Goal: Information Seeking & Learning: Learn about a topic

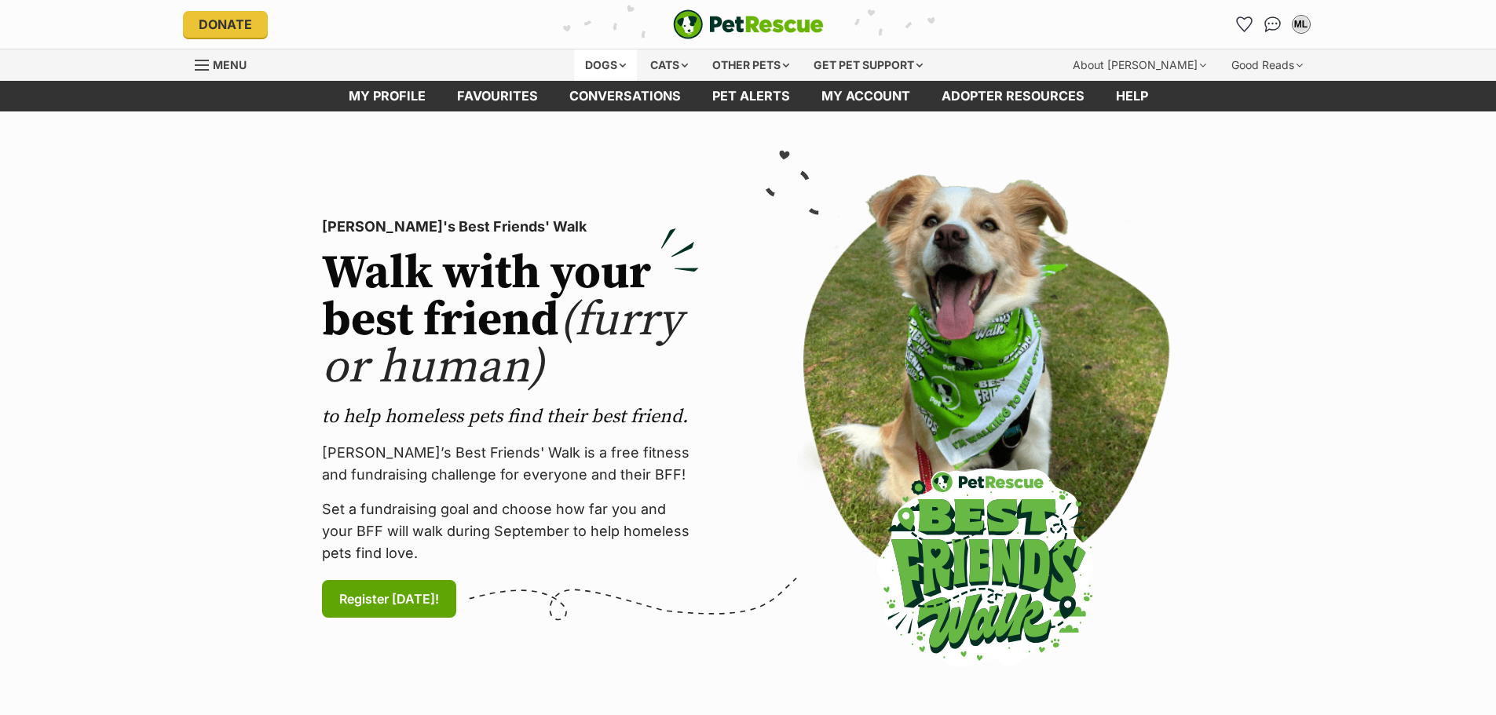
click at [600, 60] on div "Dogs" at bounding box center [605, 64] width 63 height 31
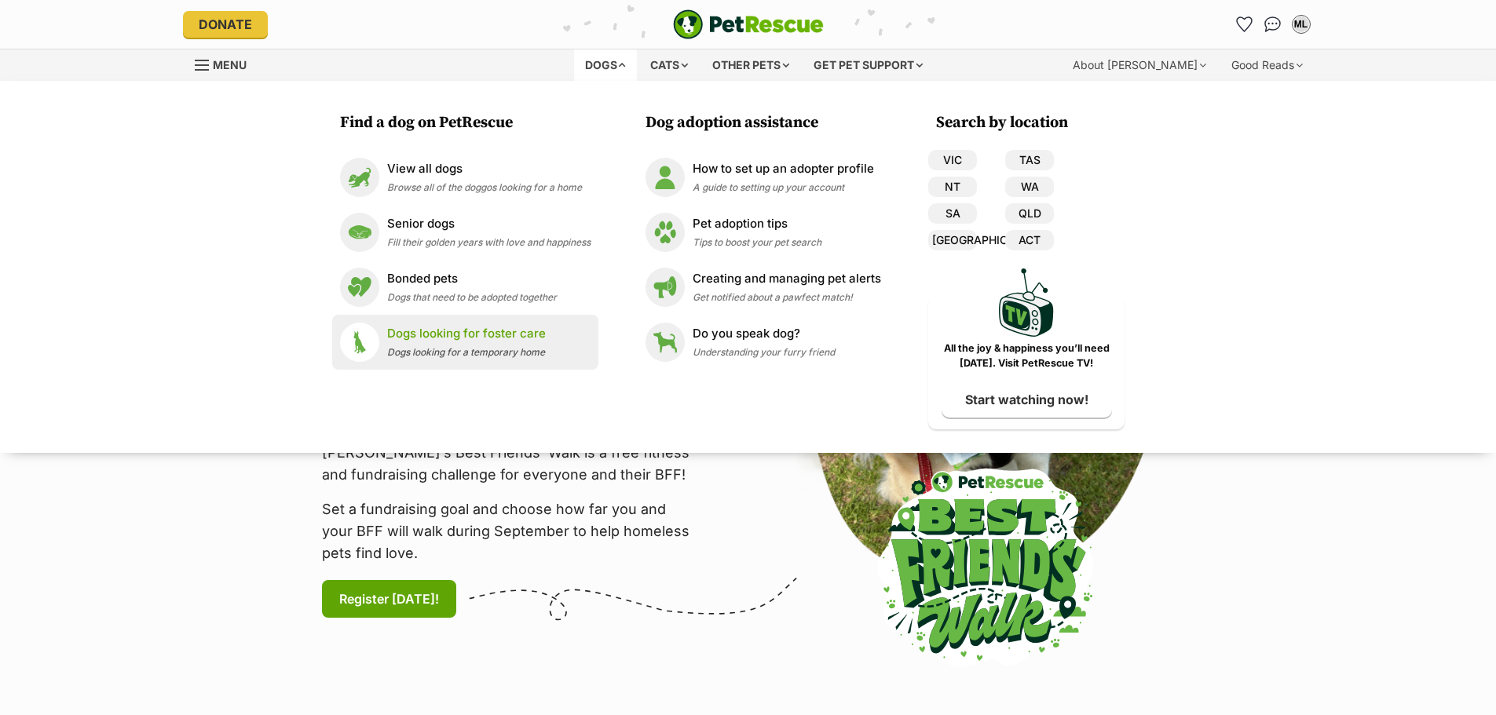
click at [532, 346] on span "Dogs looking for a temporary home" at bounding box center [466, 352] width 158 height 12
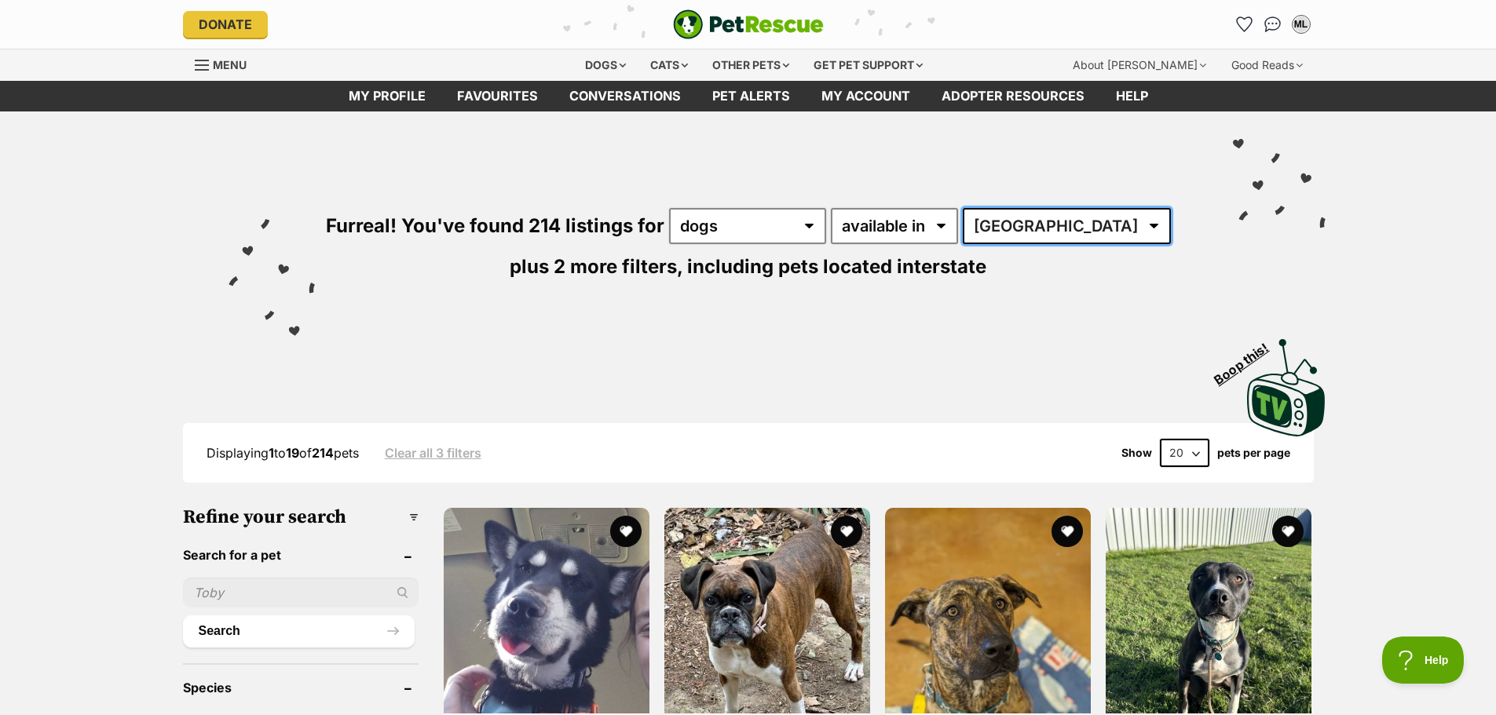
click at [1022, 230] on select "Australia ACT NSW NT QLD SA TAS VIC WA" at bounding box center [1067, 226] width 208 height 36
click at [1054, 236] on select "Australia ACT NSW NT QLD SA TAS VIC WA" at bounding box center [1067, 226] width 208 height 36
